Goal: Transaction & Acquisition: Book appointment/travel/reservation

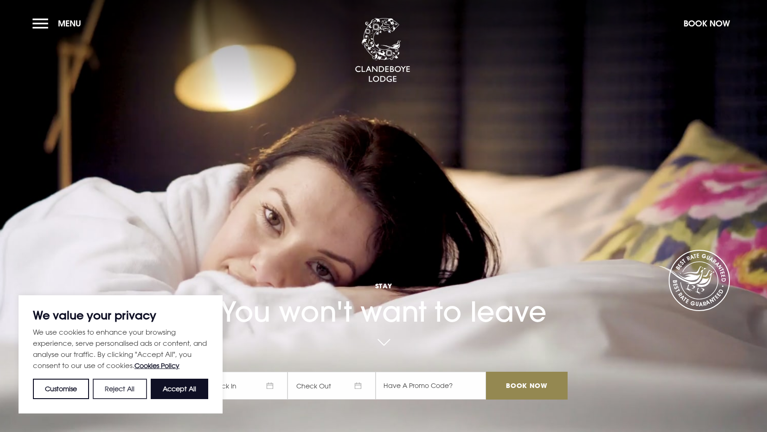
click at [126, 389] on button "Reject All" at bounding box center [120, 389] width 54 height 20
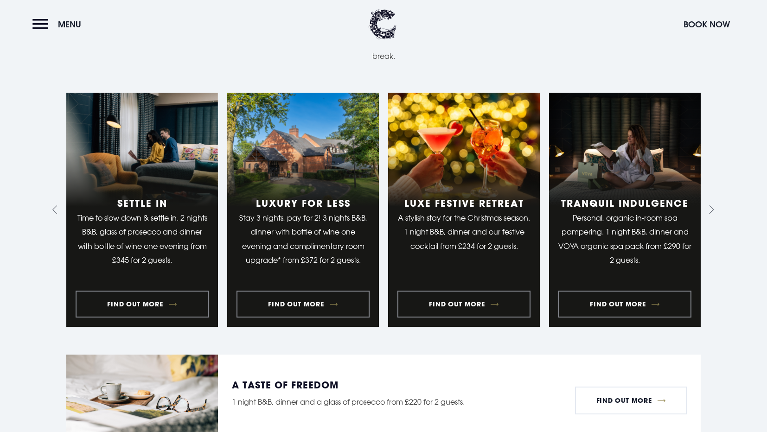
scroll to position [805, 0]
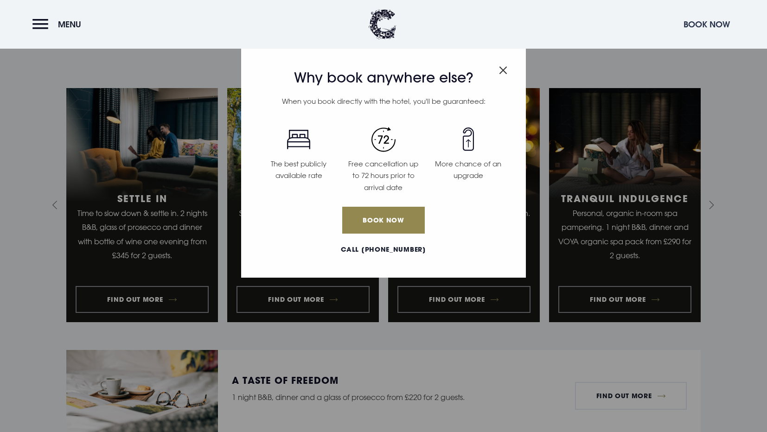
click at [708, 22] on button "Book Now" at bounding box center [707, 24] width 56 height 20
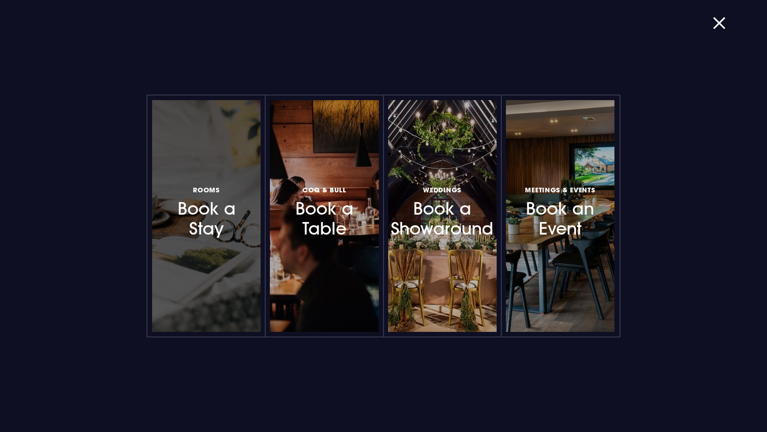
click at [212, 238] on h3 "Rooms Book a Stay" at bounding box center [206, 211] width 81 height 55
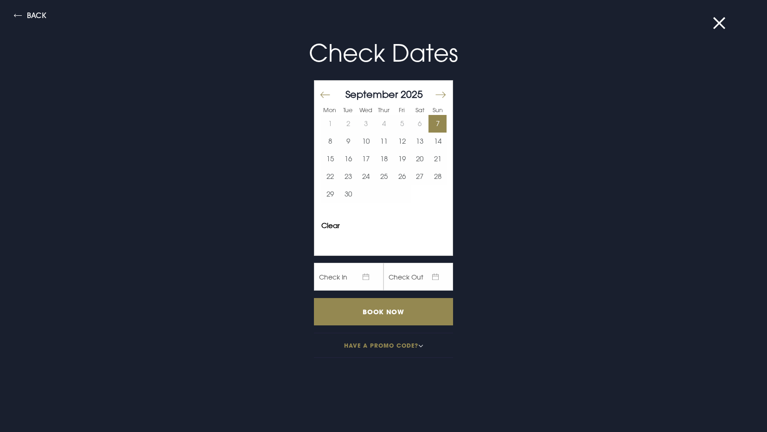
click at [437, 119] on button "7" at bounding box center [437, 124] width 18 height 18
click at [441, 121] on button "7" at bounding box center [437, 124] width 18 height 18
click at [332, 137] on button "8" at bounding box center [330, 142] width 18 height 18
click at [330, 140] on button "8" at bounding box center [330, 142] width 18 height 18
click at [437, 127] on button "7" at bounding box center [437, 124] width 18 height 18
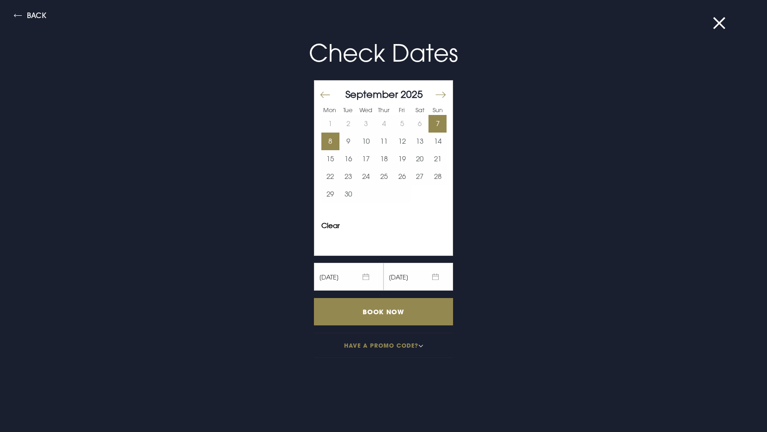
click at [325, 142] on button "8" at bounding box center [330, 142] width 18 height 18
click at [421, 121] on table "1 2 3 4 5 6 7 8 9 10 11 12 13 14 15 16 17 18 19 20 21 22 23 24 25 26 27 28 29 30" at bounding box center [383, 159] width 125 height 88
click at [438, 121] on button "7" at bounding box center [437, 124] width 18 height 18
click at [394, 275] on "[DATE]" at bounding box center [418, 277] width 70 height 28
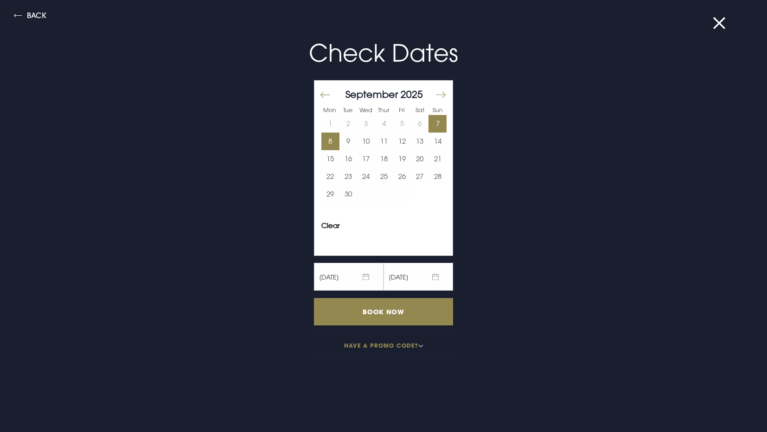
click at [394, 275] on "[DATE]" at bounding box center [418, 277] width 70 height 28
click at [327, 140] on button "8" at bounding box center [330, 142] width 18 height 18
click at [328, 140] on button "8" at bounding box center [330, 142] width 18 height 18
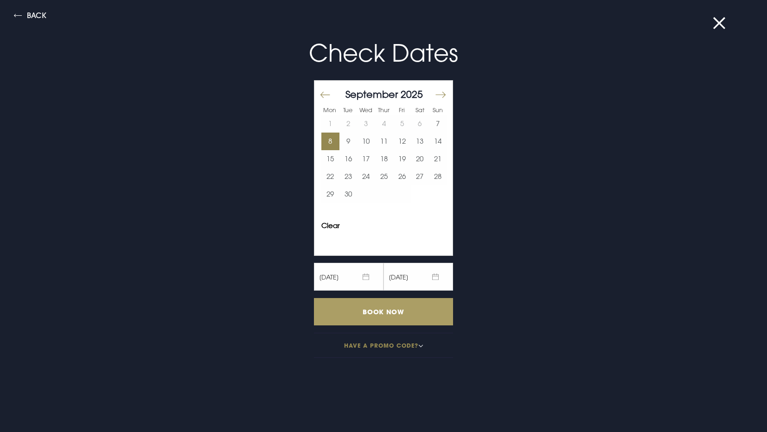
click at [358, 314] on input "Book Now" at bounding box center [383, 311] width 139 height 27
